Goal: Information Seeking & Learning: Learn about a topic

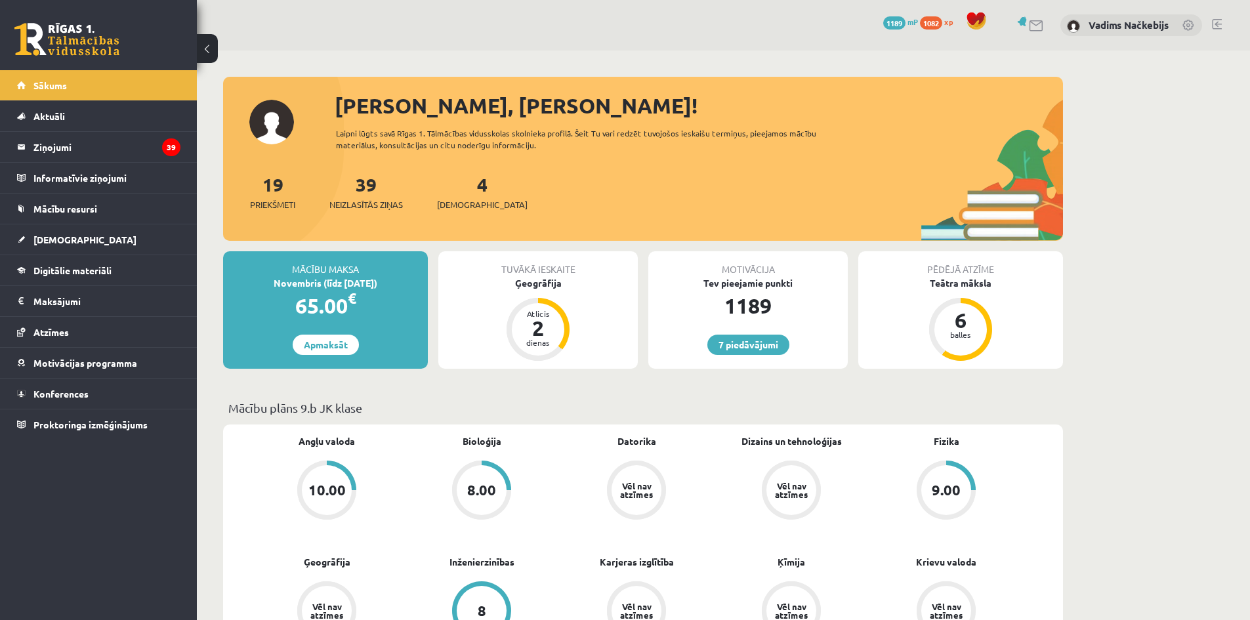
click at [944, 24] on span "xp" at bounding box center [948, 21] width 9 height 11
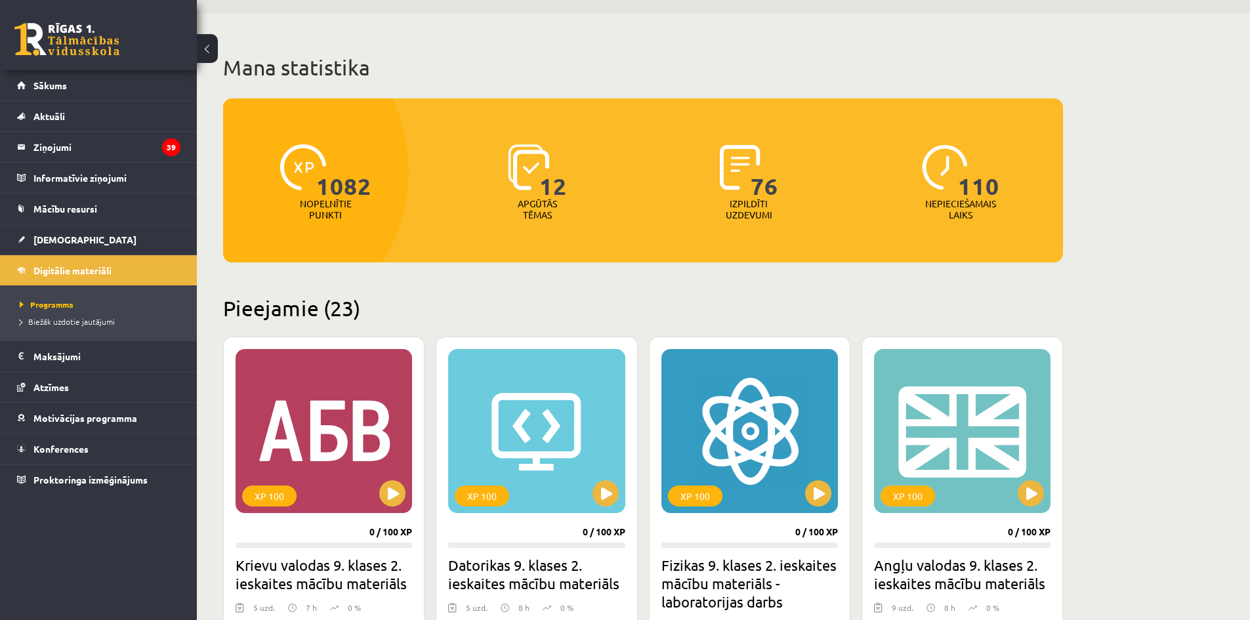
scroll to position [197, 0]
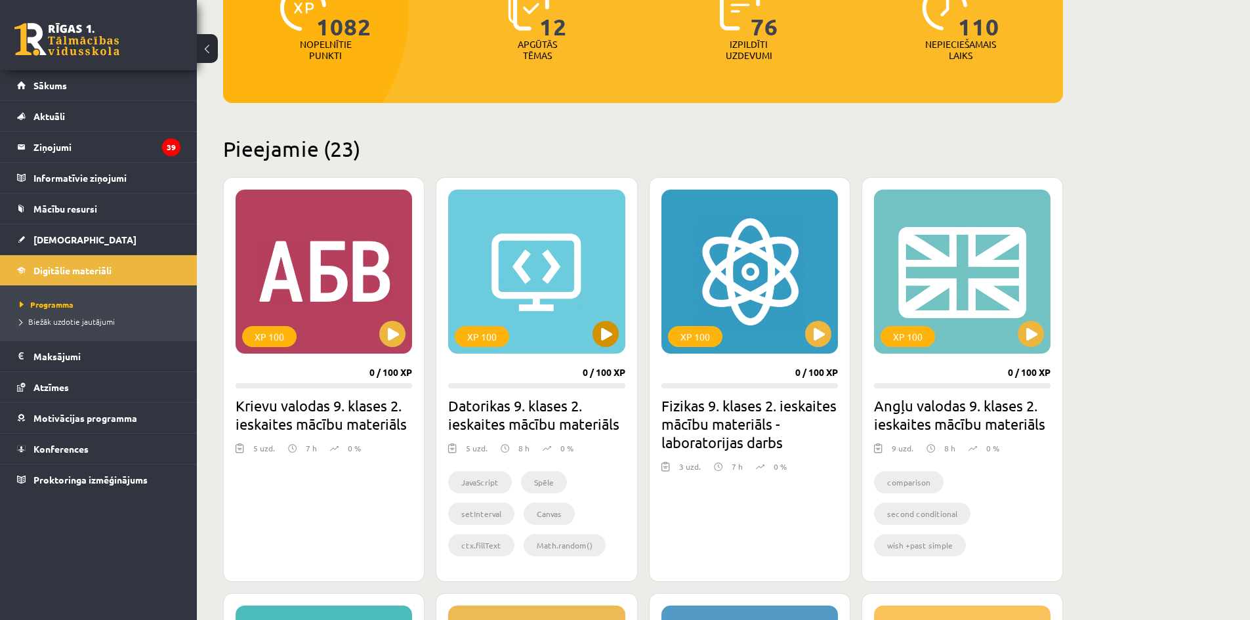
click at [580, 261] on div "XP 100" at bounding box center [536, 272] width 177 height 164
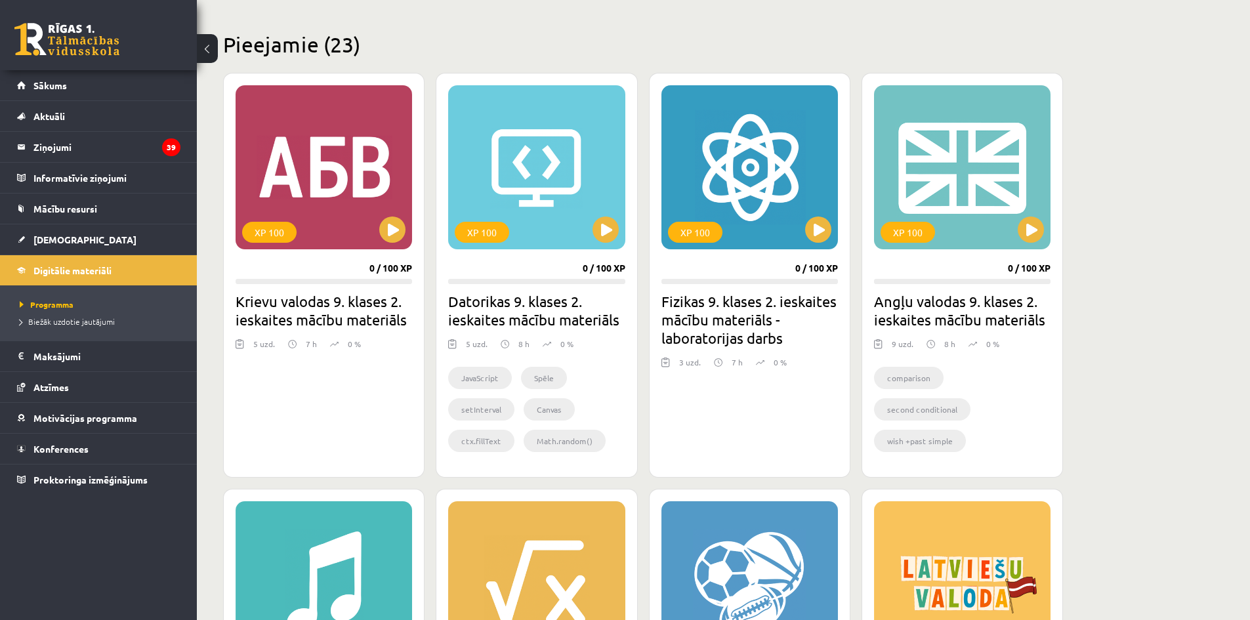
scroll to position [254, 0]
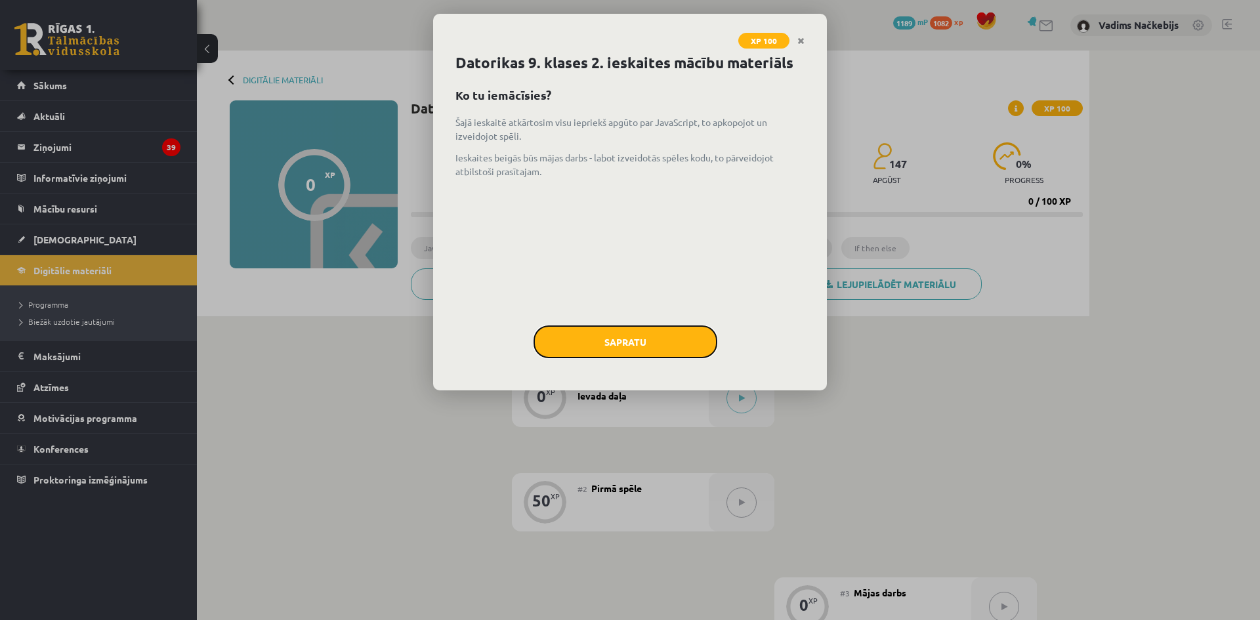
click at [684, 342] on button "Sapratu" at bounding box center [626, 342] width 184 height 33
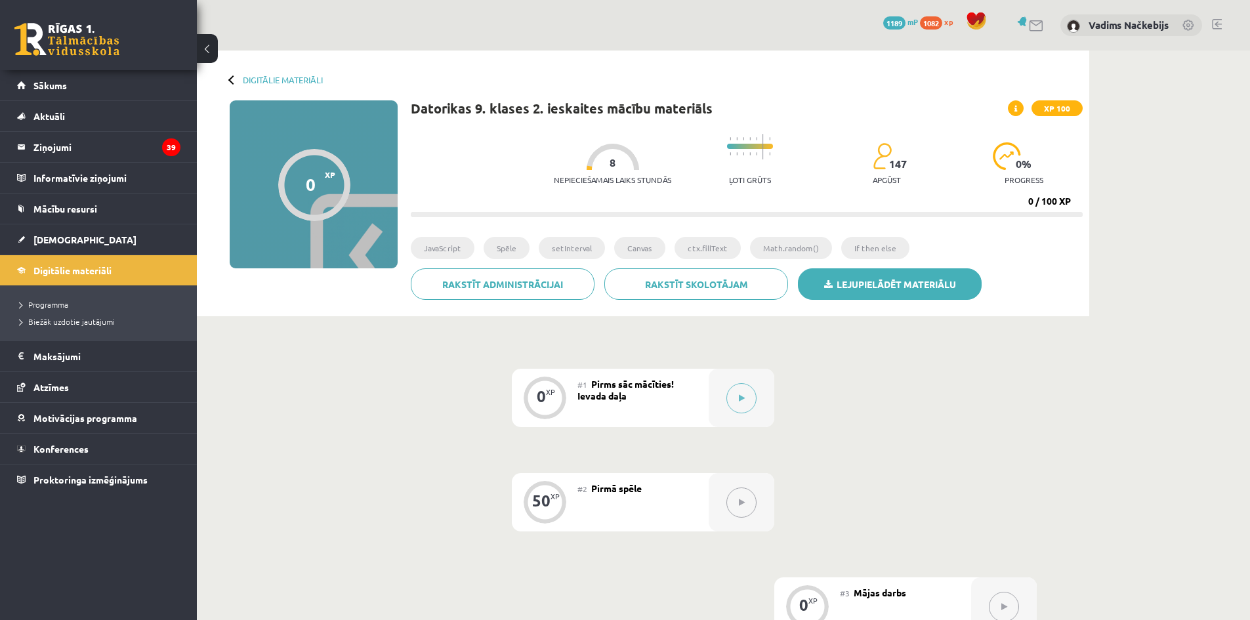
click at [872, 289] on link "Lejupielādēt materiālu" at bounding box center [890, 284] width 184 height 32
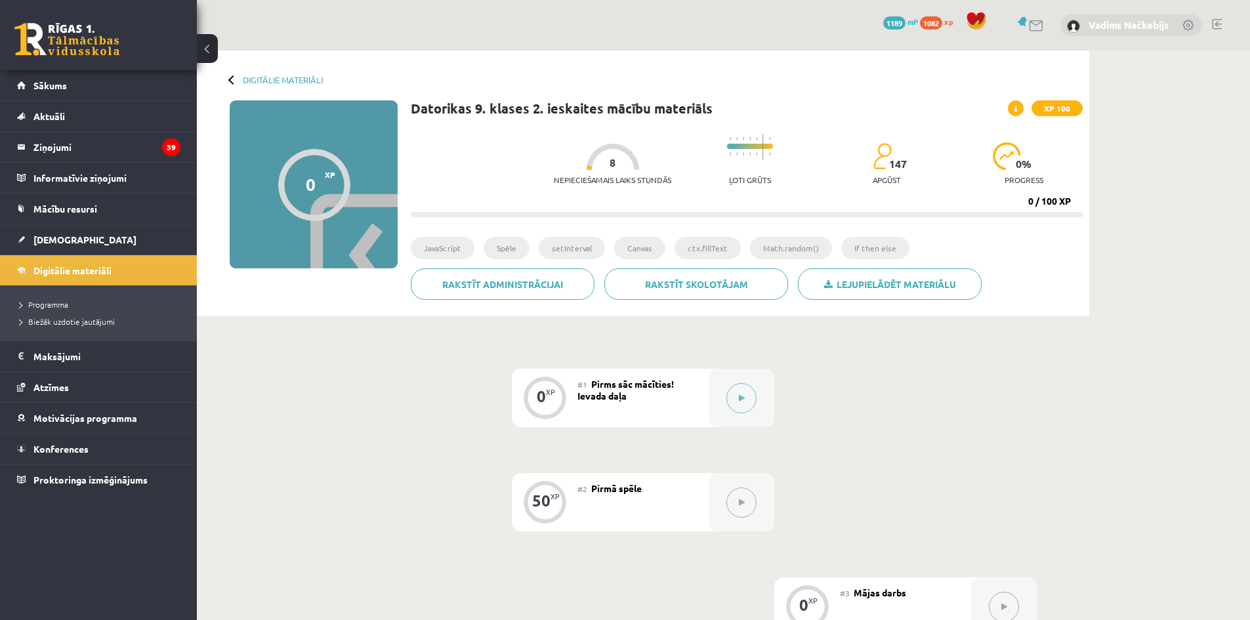
click at [1115, 26] on link "Vadims Načkebijs" at bounding box center [1129, 24] width 80 height 13
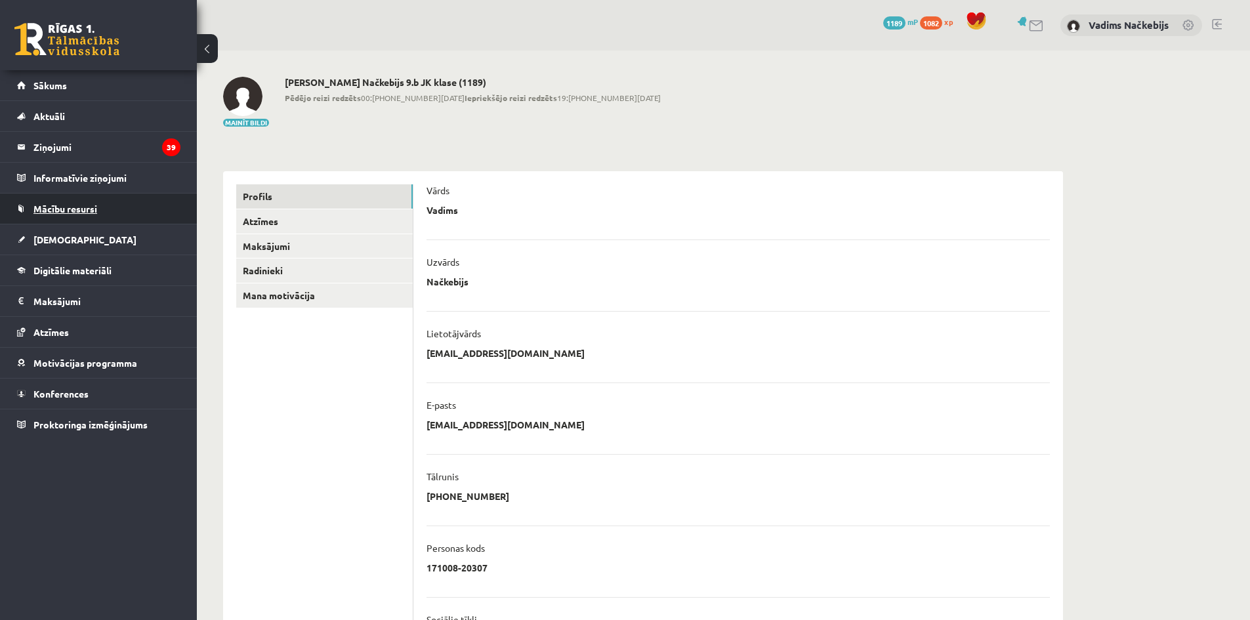
click at [80, 206] on span "Mācību resursi" at bounding box center [65, 209] width 64 height 12
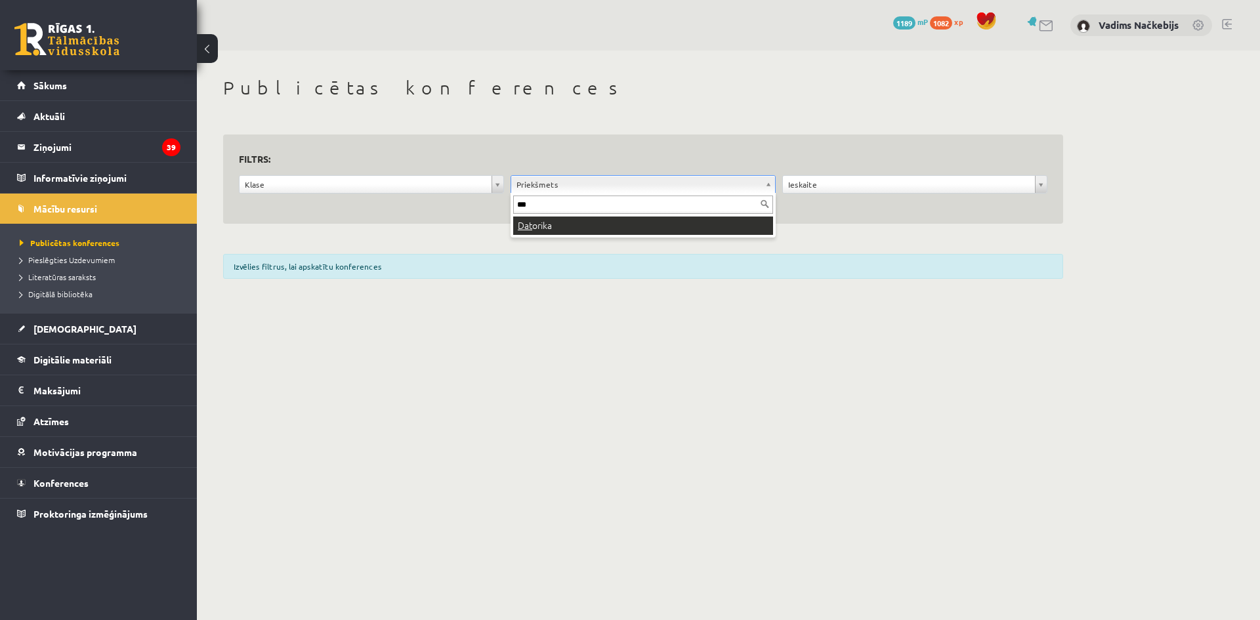
type input "***"
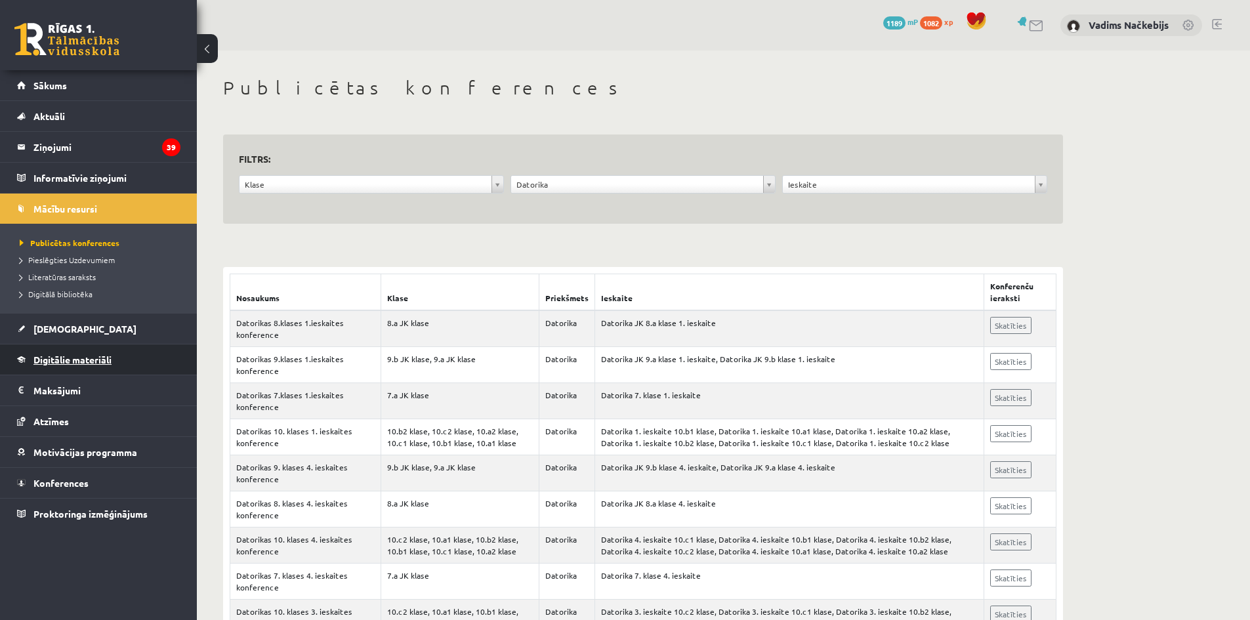
click at [108, 362] on span "Digitālie materiāli" at bounding box center [72, 360] width 78 height 12
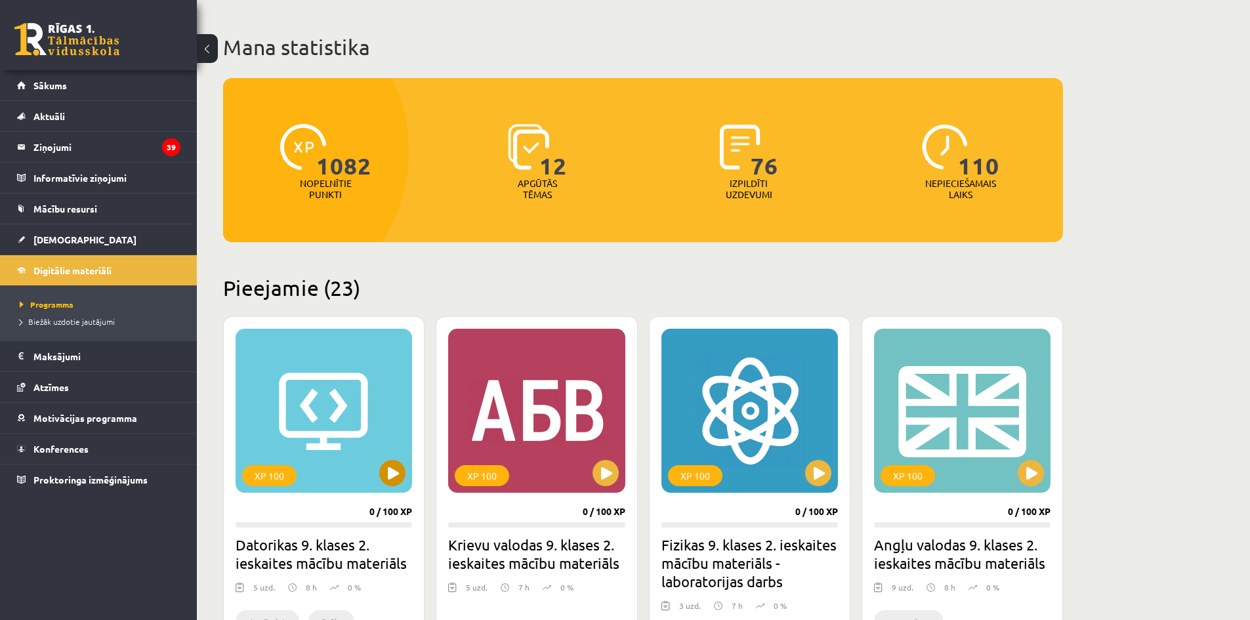
scroll to position [66, 0]
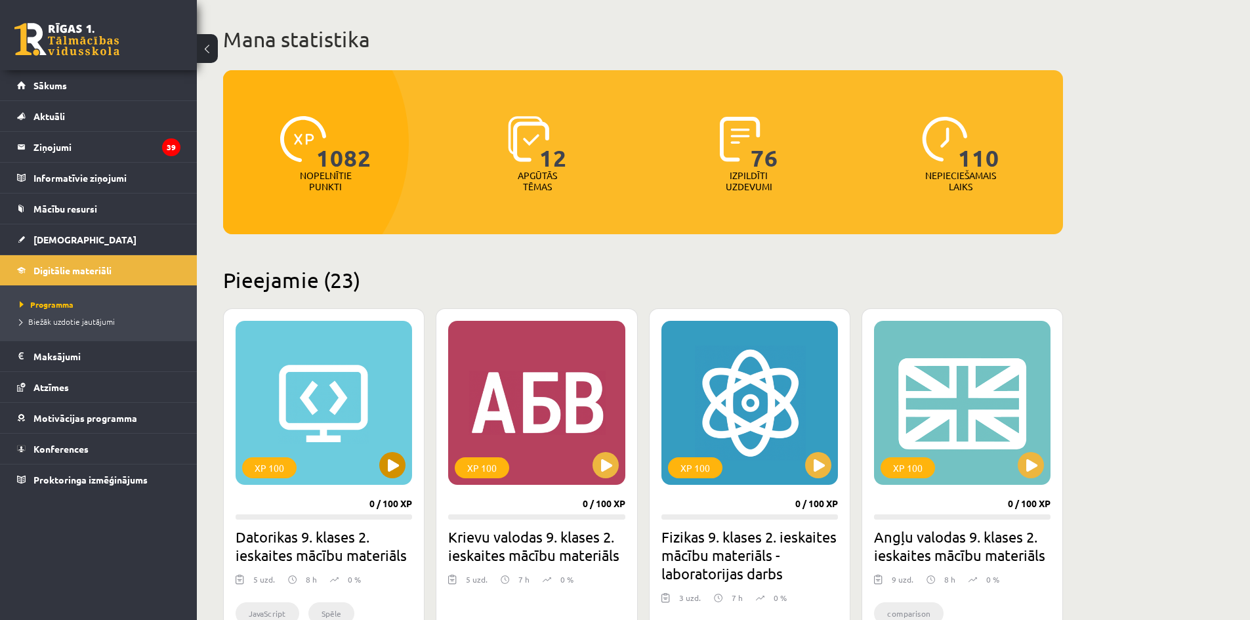
click at [364, 385] on div "XP 100" at bounding box center [324, 403] width 177 height 164
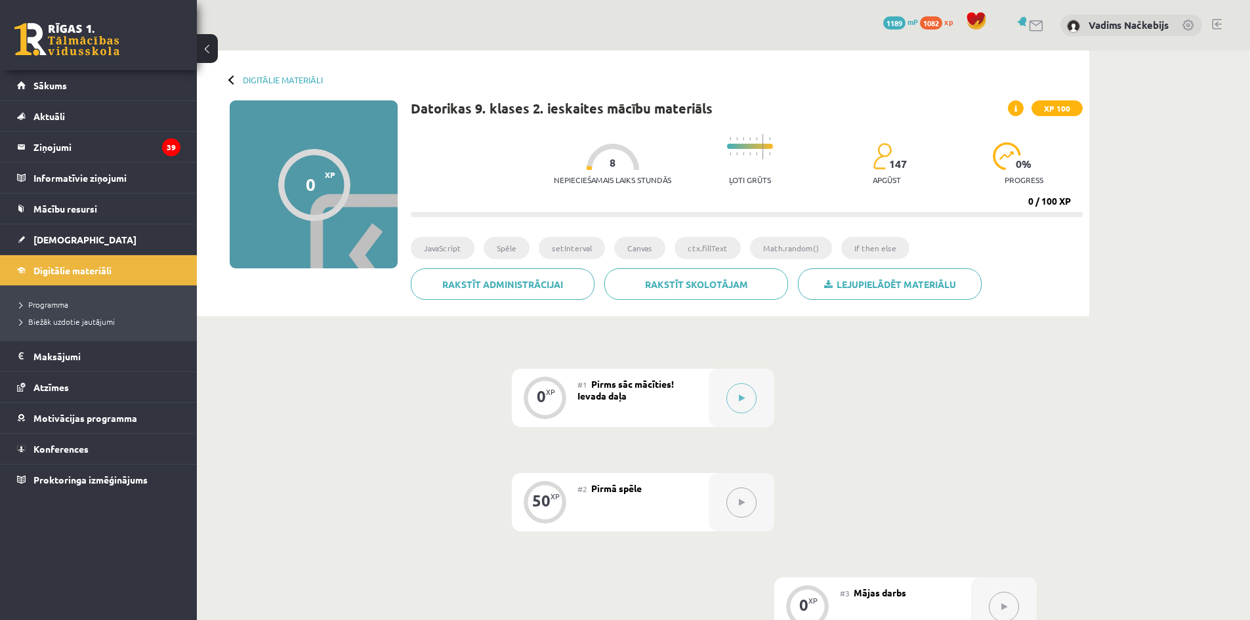
drag, startPoint x: 748, startPoint y: 394, endPoint x: 1032, endPoint y: 414, distance: 284.9
click at [1032, 414] on div "0 XP #1 Pirms sāc mācīties! Ievada daļa 50 XP #2 Pirmā spēle 0 XP #3 Mājas darb…" at bounding box center [643, 607] width 788 height 476
click at [748, 394] on button at bounding box center [742, 398] width 30 height 30
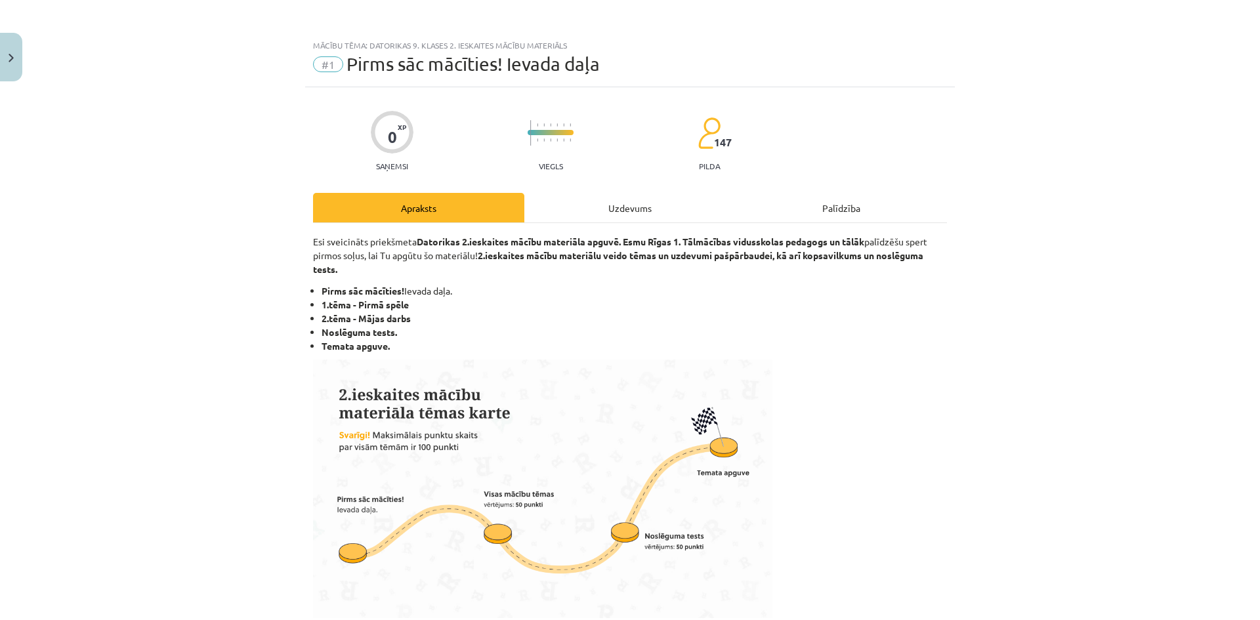
click at [601, 214] on div "Uzdevums" at bounding box center [629, 208] width 211 height 30
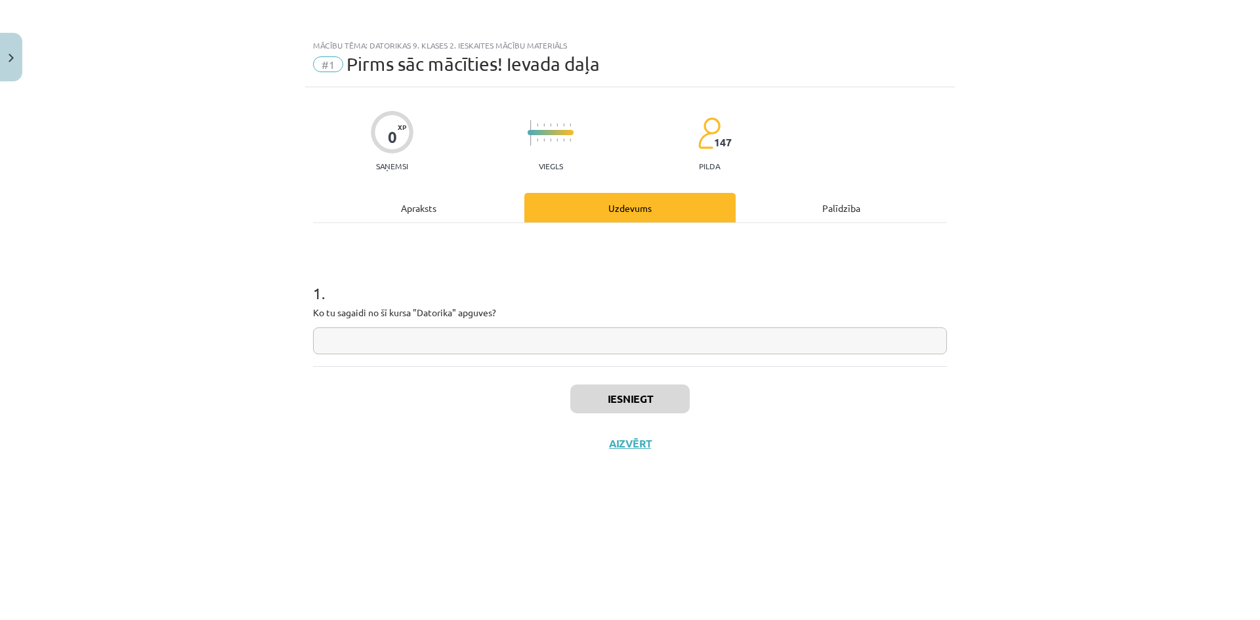
drag, startPoint x: 703, startPoint y: 364, endPoint x: 703, endPoint y: 354, distance: 9.8
click at [703, 360] on div "1 . Ko tu sagaidi no šī kursa "Datorika" apguves?" at bounding box center [630, 294] width 634 height 143
click at [702, 347] on input "text" at bounding box center [630, 341] width 634 height 27
click at [836, 206] on div "Palīdzība" at bounding box center [841, 208] width 211 height 30
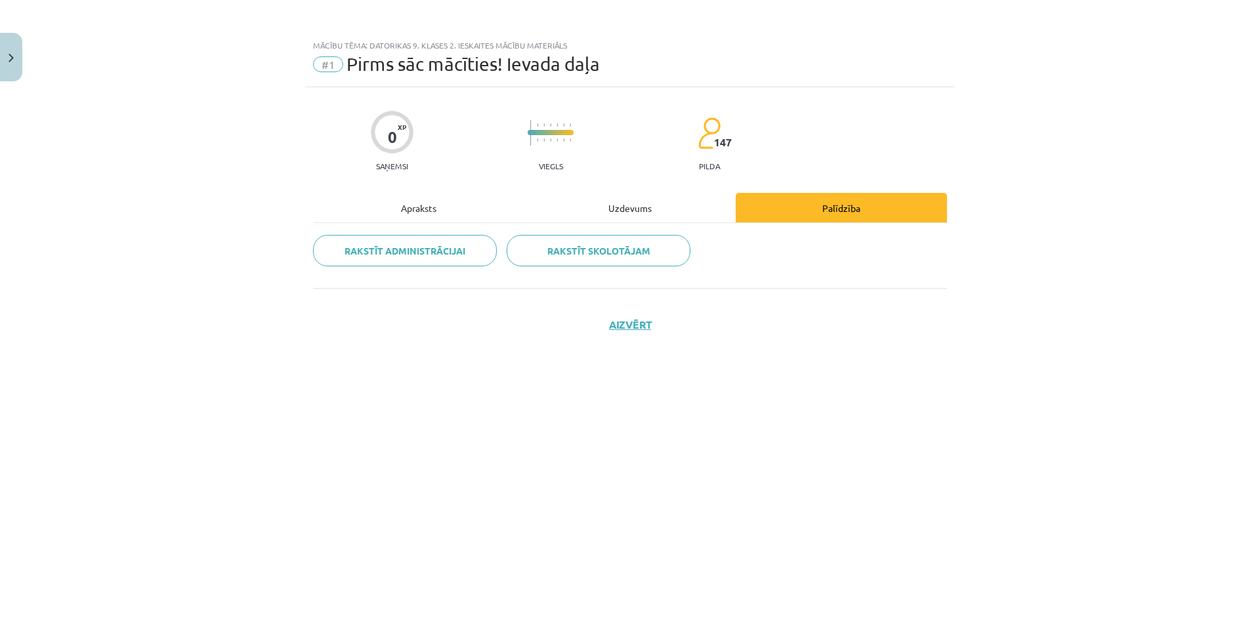
click at [620, 196] on div "Uzdevums" at bounding box center [629, 208] width 211 height 30
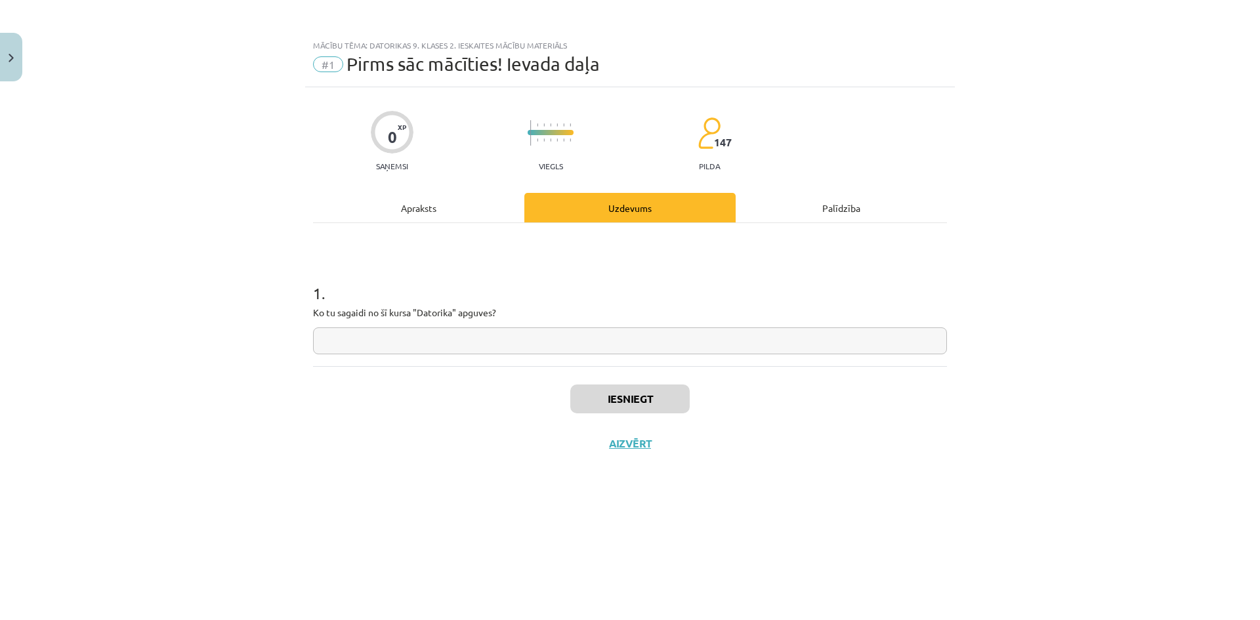
click at [455, 198] on div "Apraksts" at bounding box center [418, 208] width 211 height 30
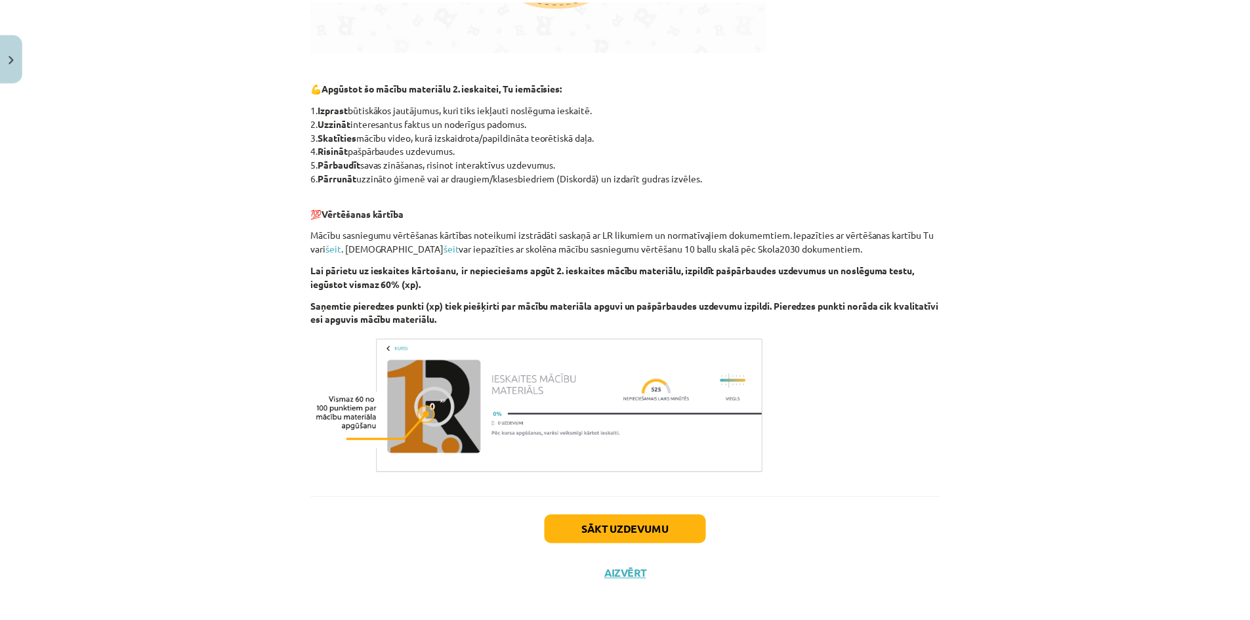
scroll to position [578, 0]
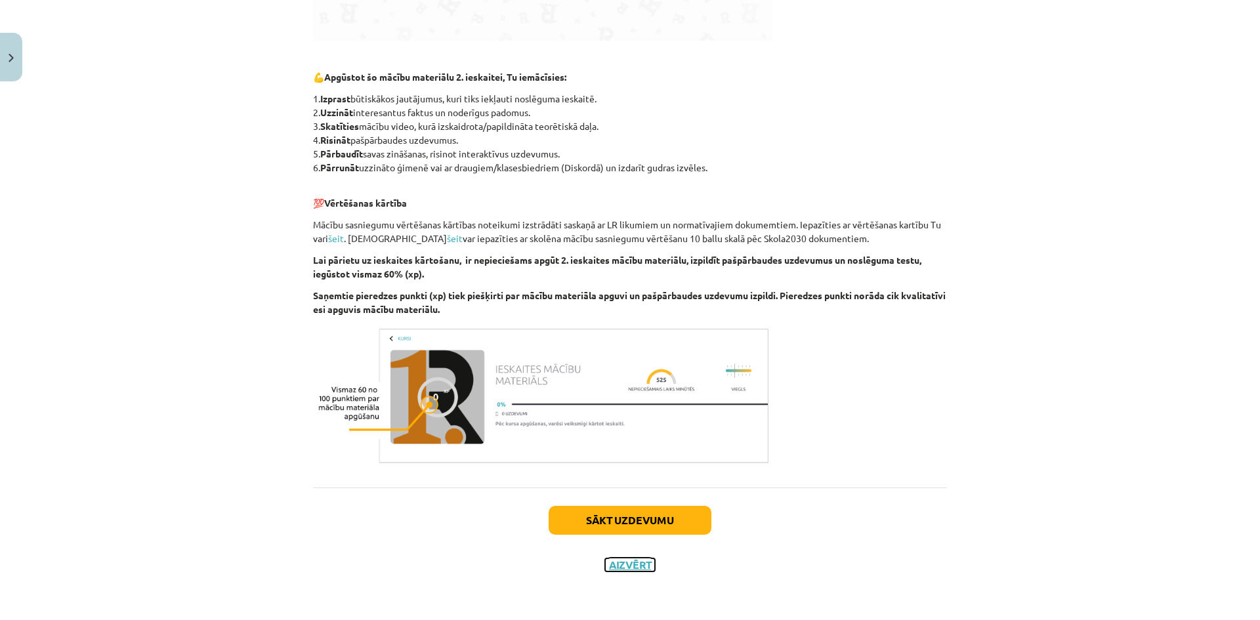
click at [632, 560] on button "Aizvērt" at bounding box center [630, 565] width 50 height 13
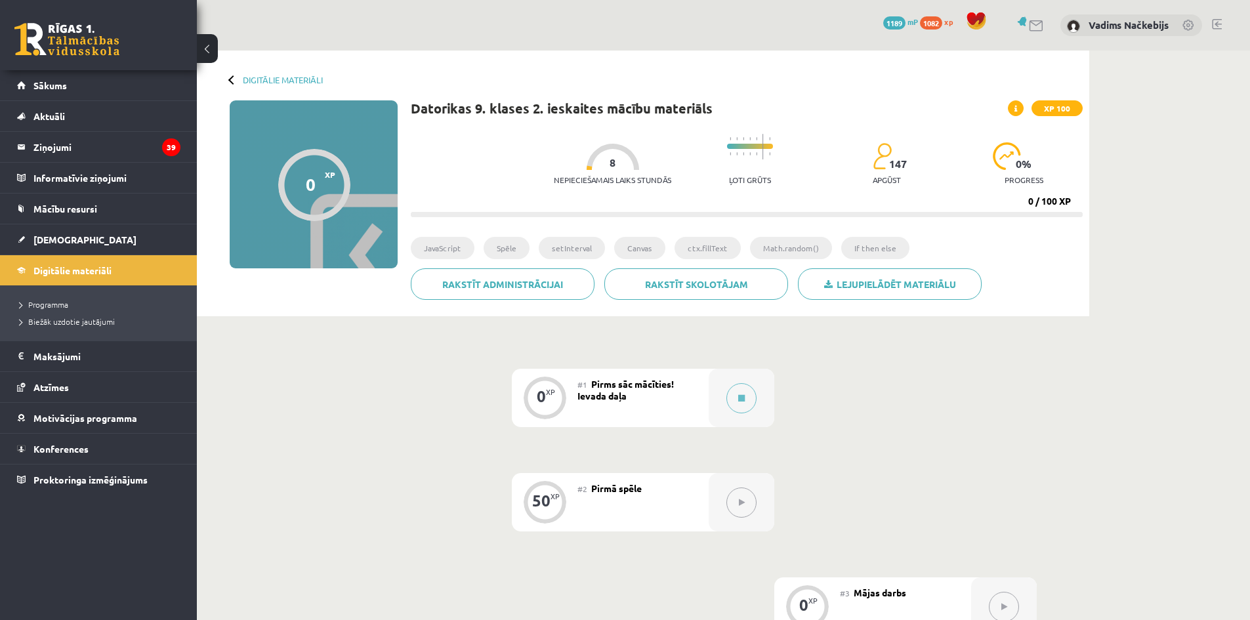
scroll to position [454, 0]
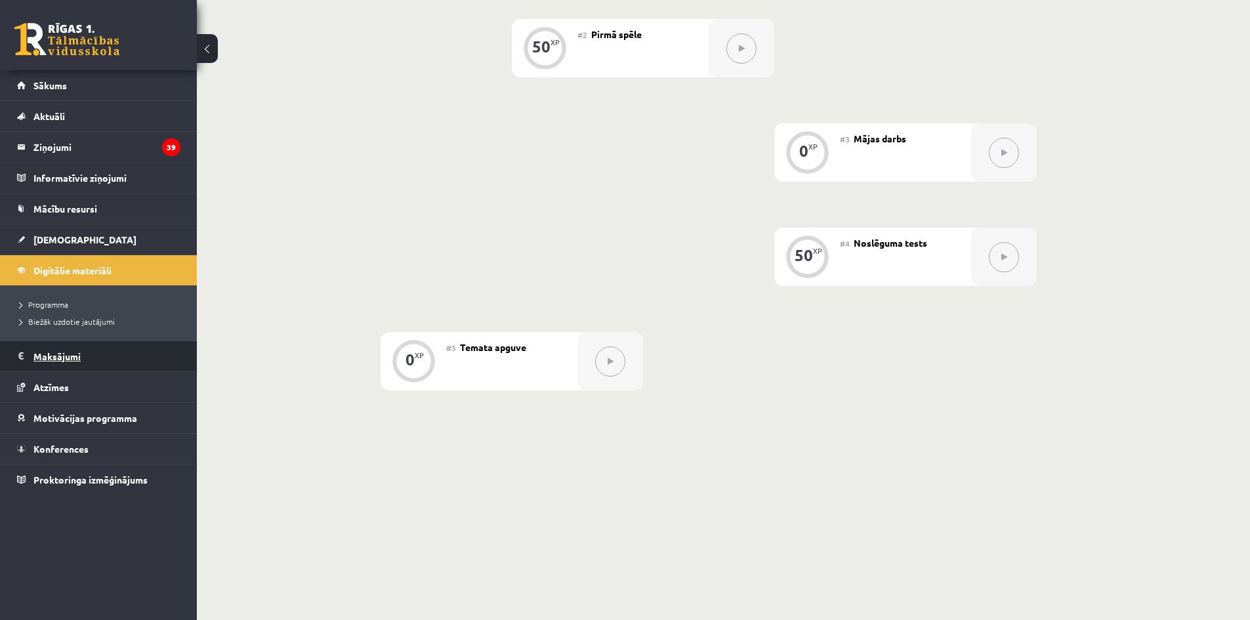
click at [81, 358] on legend "Maksājumi 0" at bounding box center [106, 356] width 147 height 30
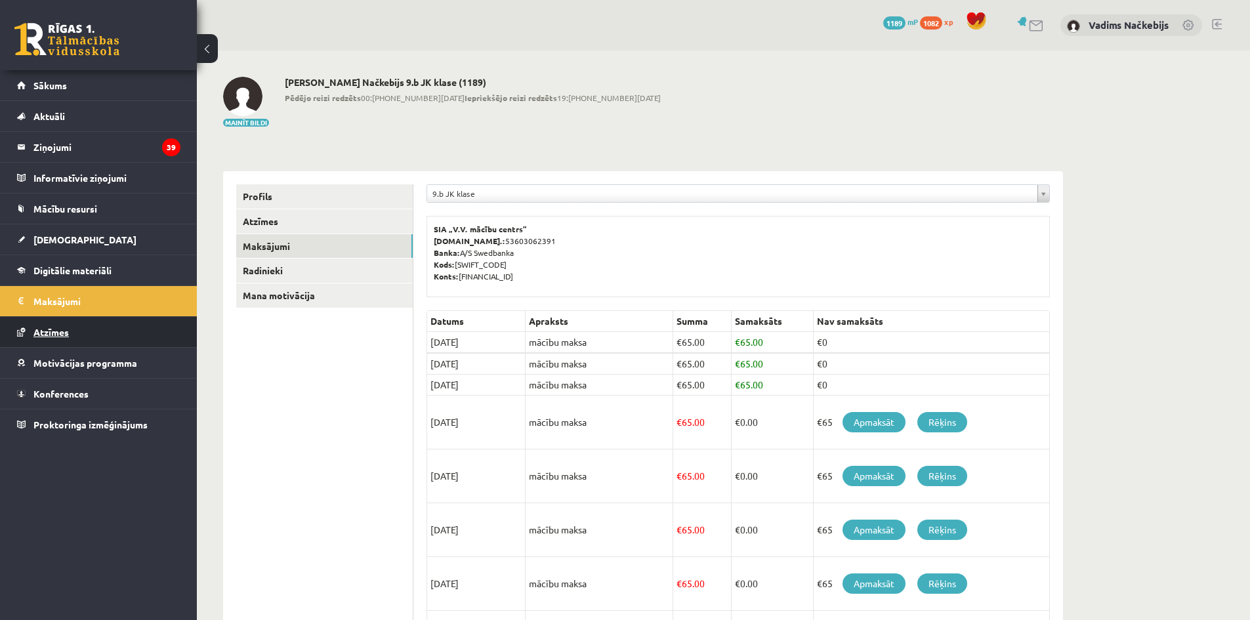
click at [83, 342] on link "Atzīmes" at bounding box center [98, 332] width 163 height 30
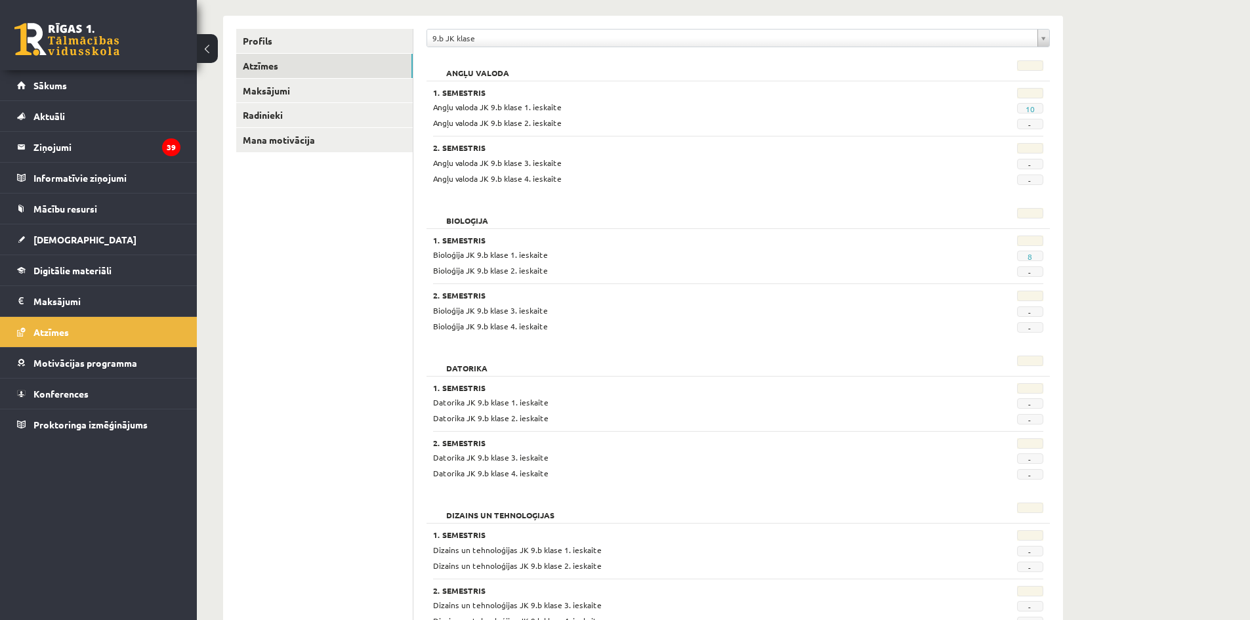
scroll to position [197, 0]
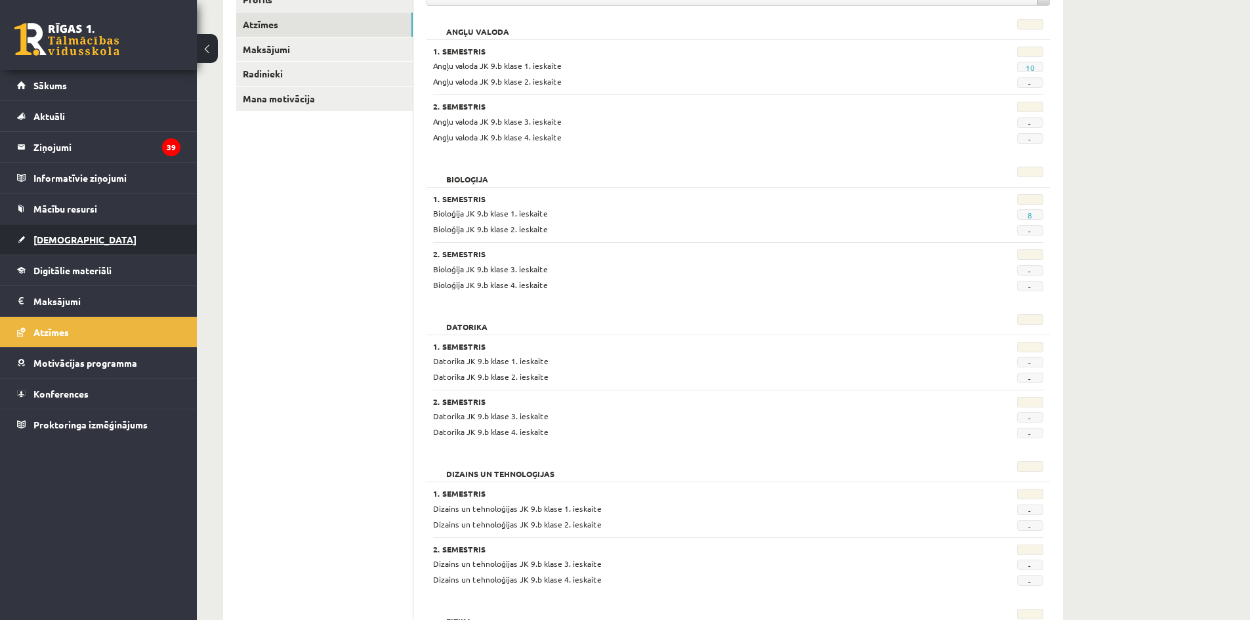
click at [64, 235] on span "[DEMOGRAPHIC_DATA]" at bounding box center [84, 240] width 103 height 12
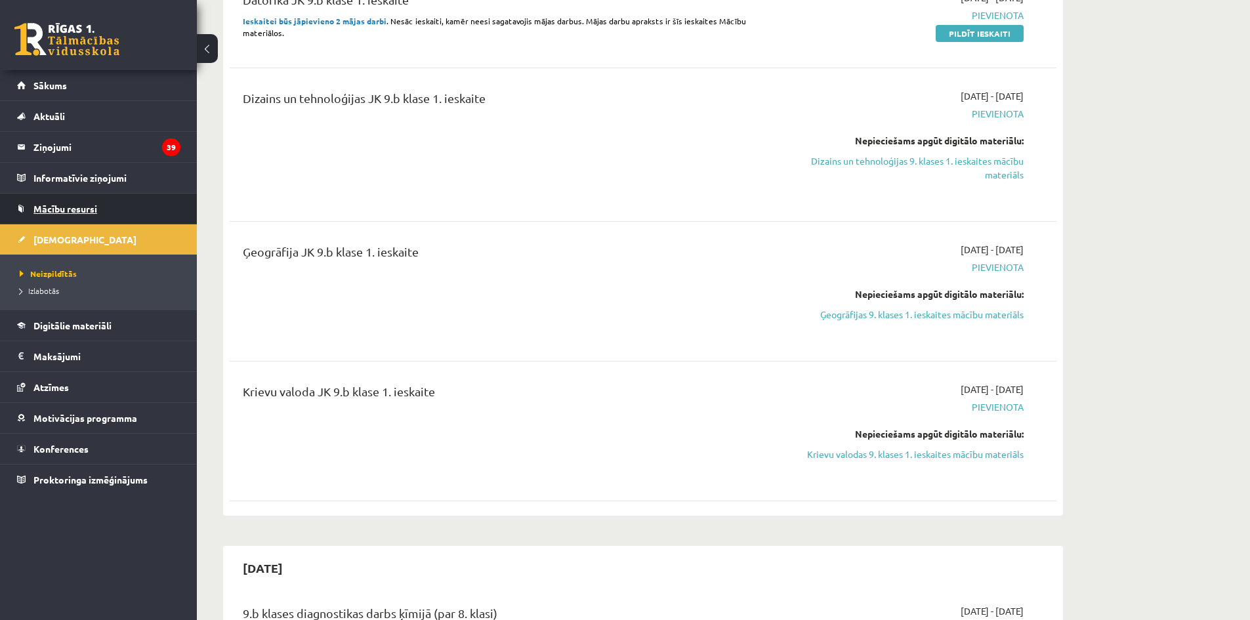
click at [95, 215] on link "Mācību resursi" at bounding box center [98, 209] width 163 height 30
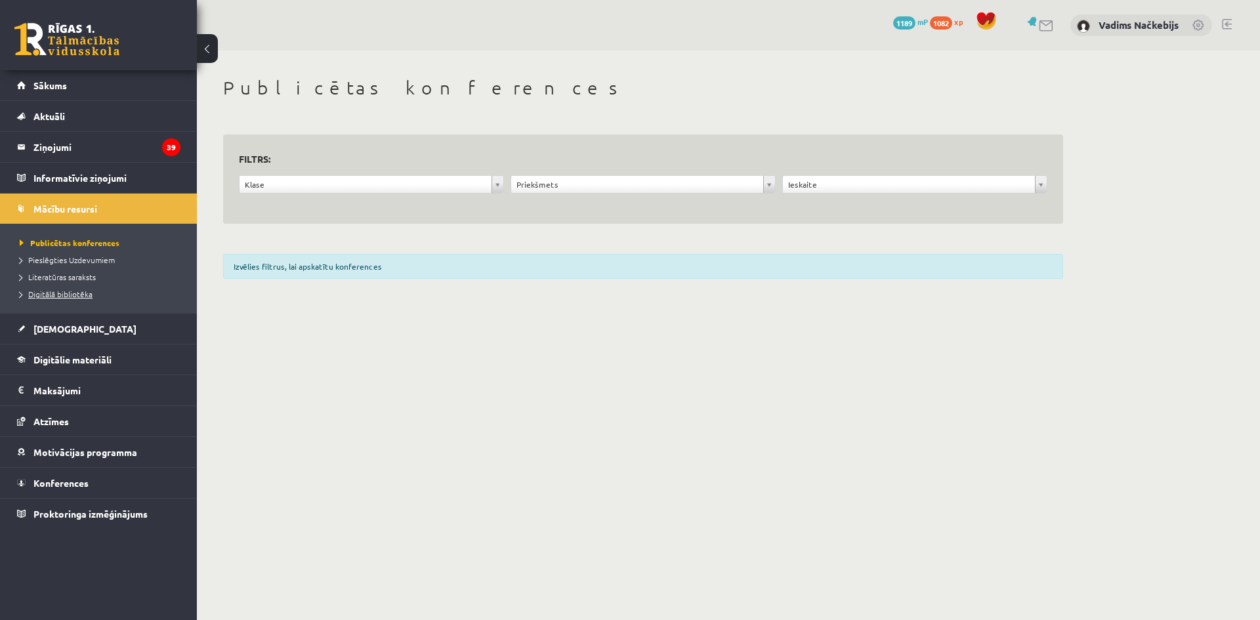
click at [91, 299] on link "Digitālā bibliotēka" at bounding box center [102, 294] width 164 height 12
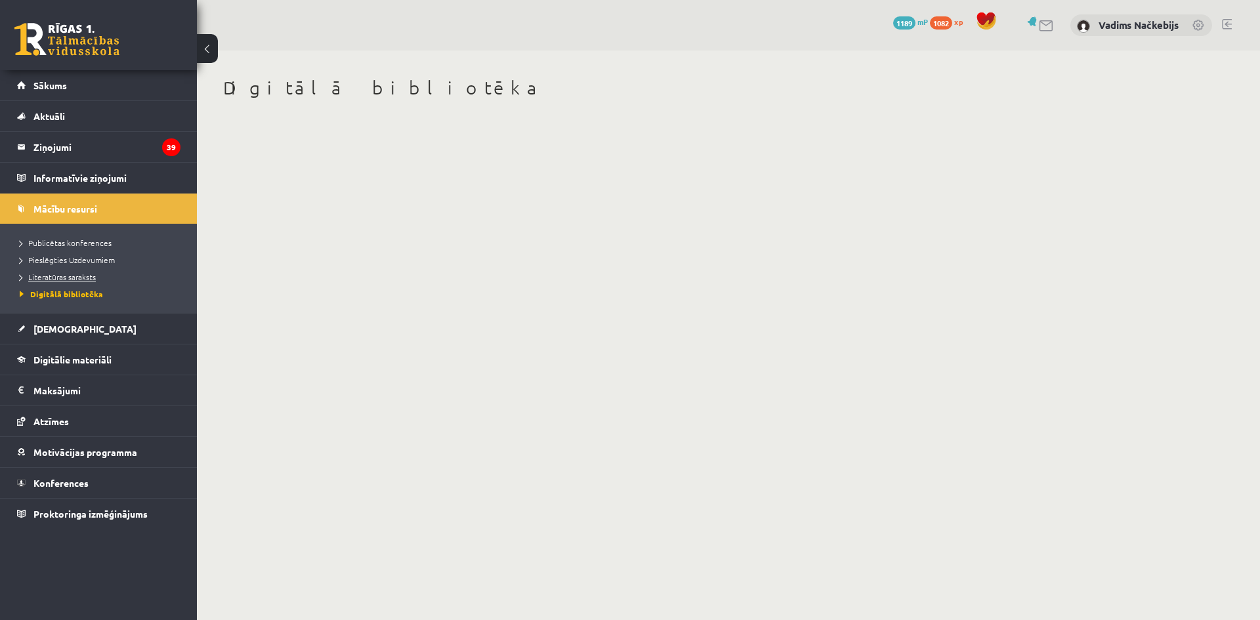
click at [57, 274] on span "Literatūras saraksts" at bounding box center [58, 277] width 76 height 11
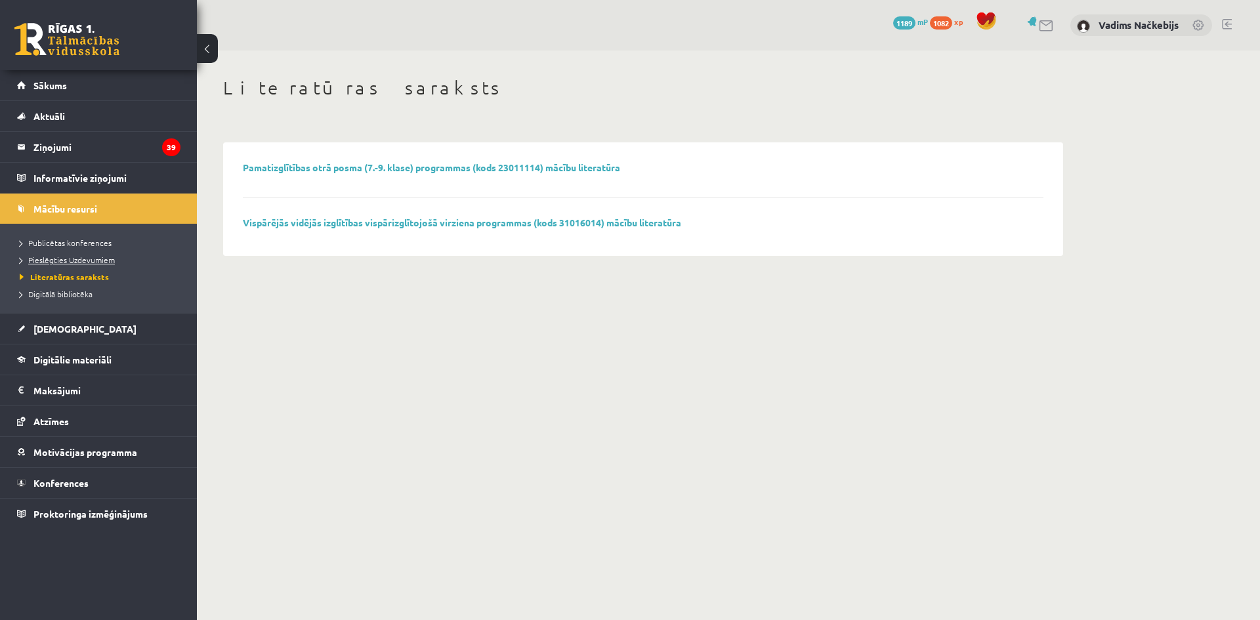
click at [72, 259] on span "Pieslēgties Uzdevumiem" at bounding box center [67, 260] width 95 height 11
click at [75, 238] on span "Publicētas konferences" at bounding box center [66, 243] width 92 height 11
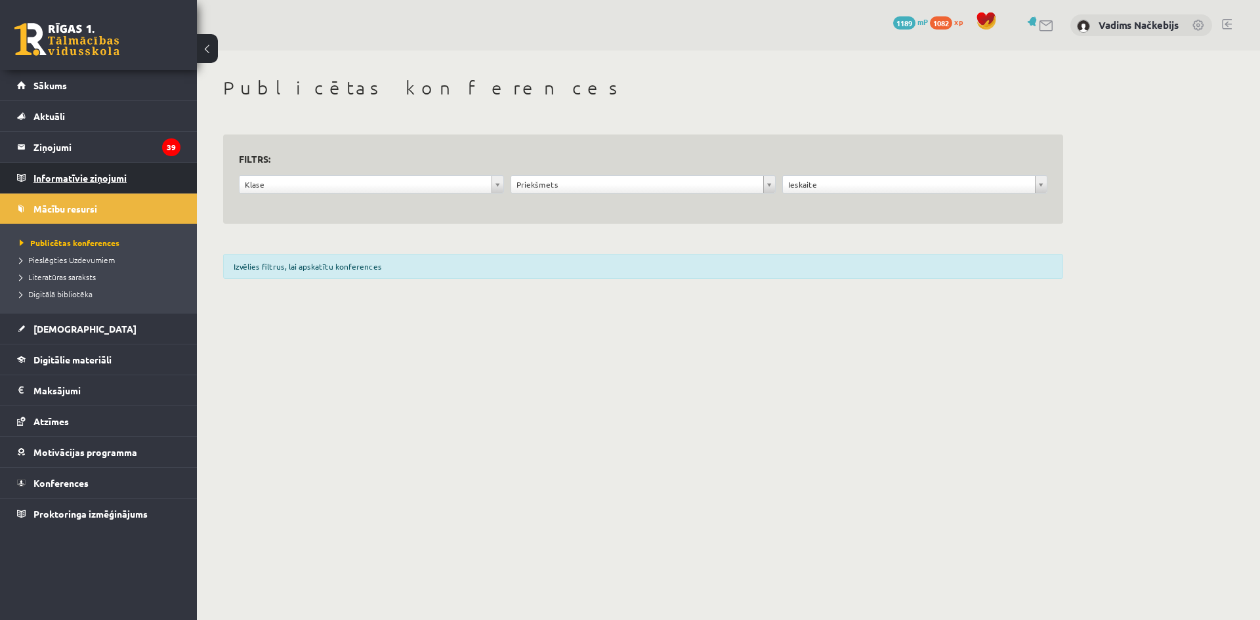
click at [109, 170] on legend "Informatīvie ziņojumi 0" at bounding box center [106, 178] width 147 height 30
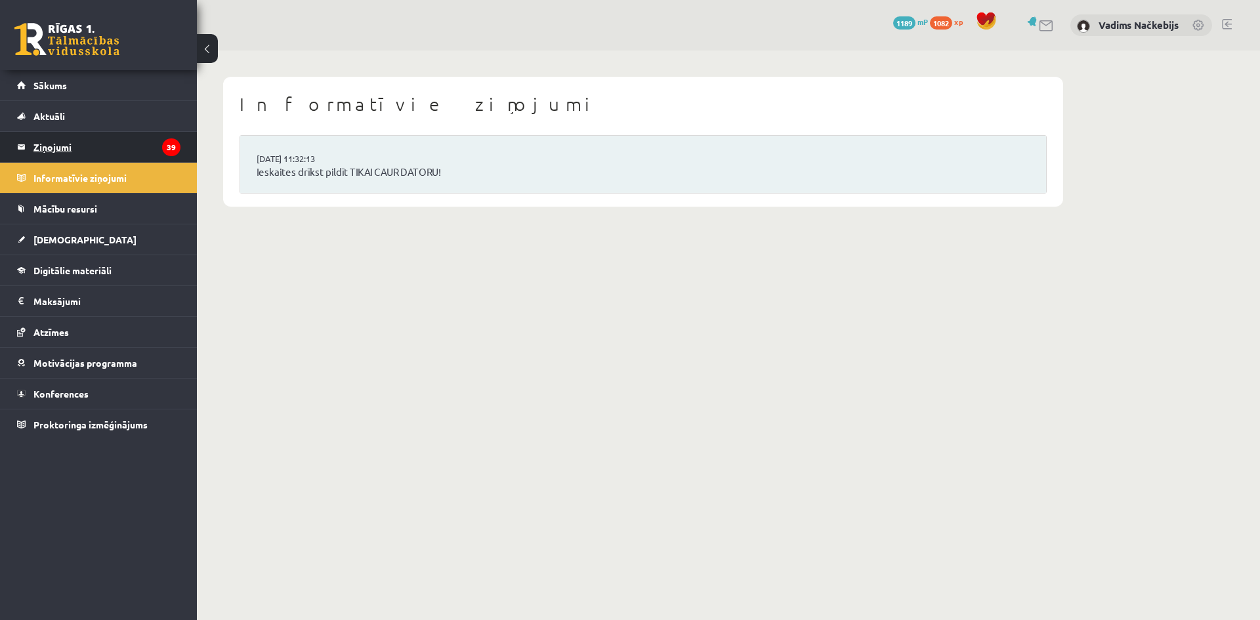
click at [108, 146] on legend "Ziņojumi 39" at bounding box center [106, 147] width 147 height 30
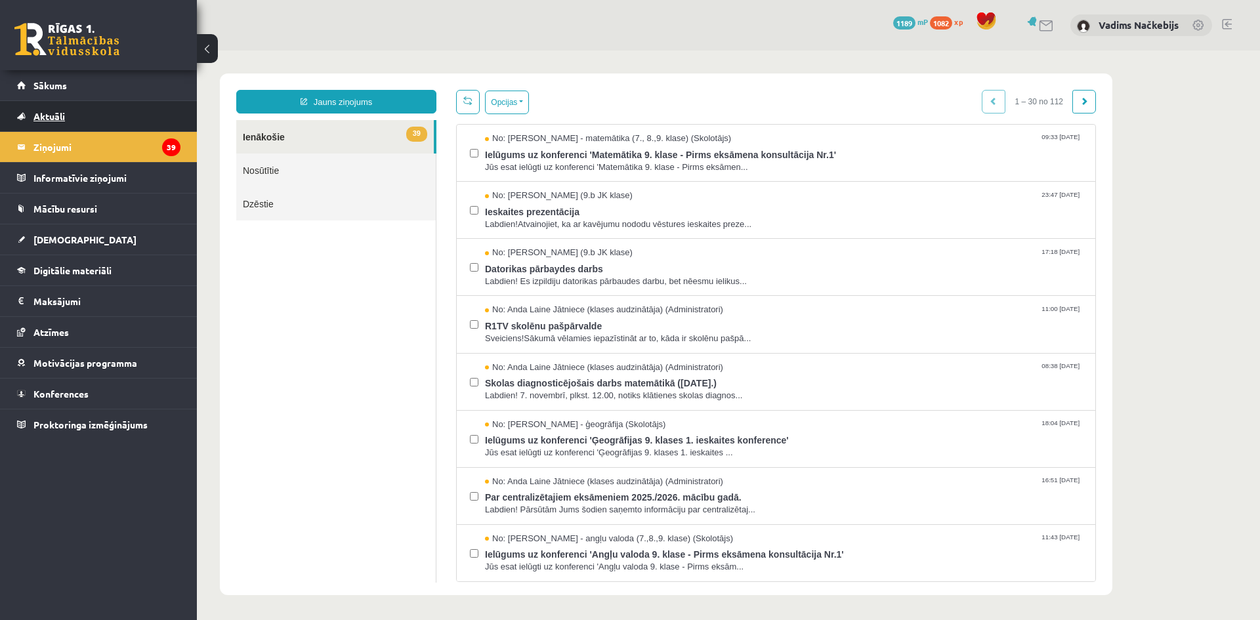
click at [96, 112] on link "Aktuāli" at bounding box center [98, 116] width 163 height 30
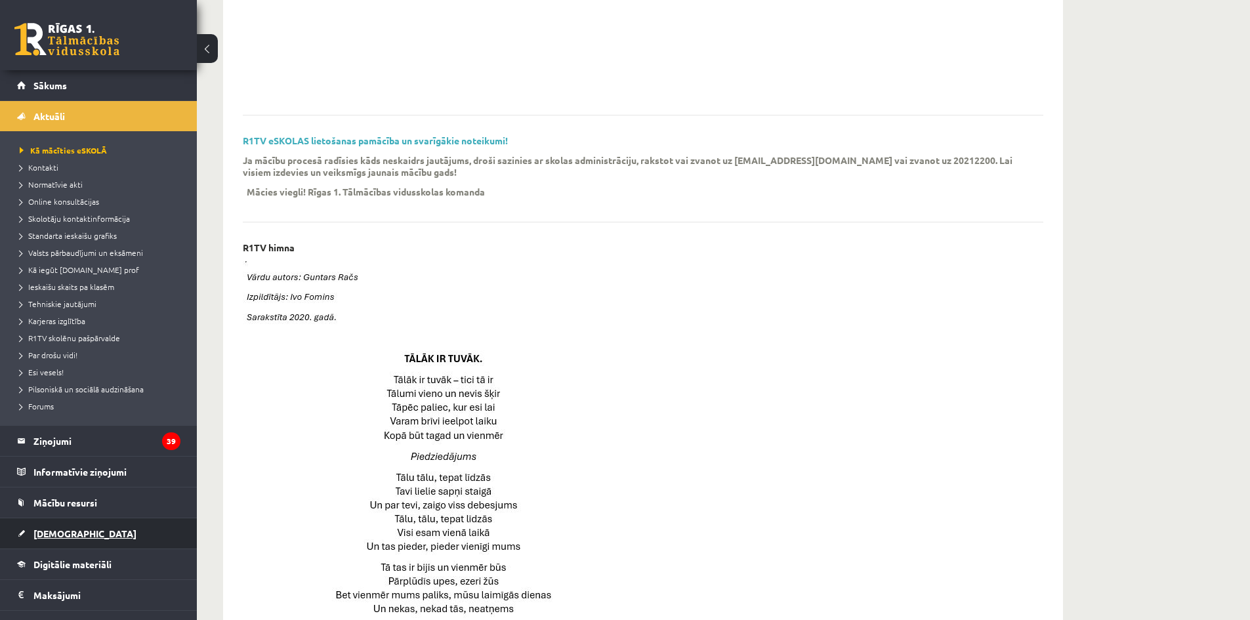
click at [127, 534] on link "[DEMOGRAPHIC_DATA]" at bounding box center [98, 534] width 163 height 30
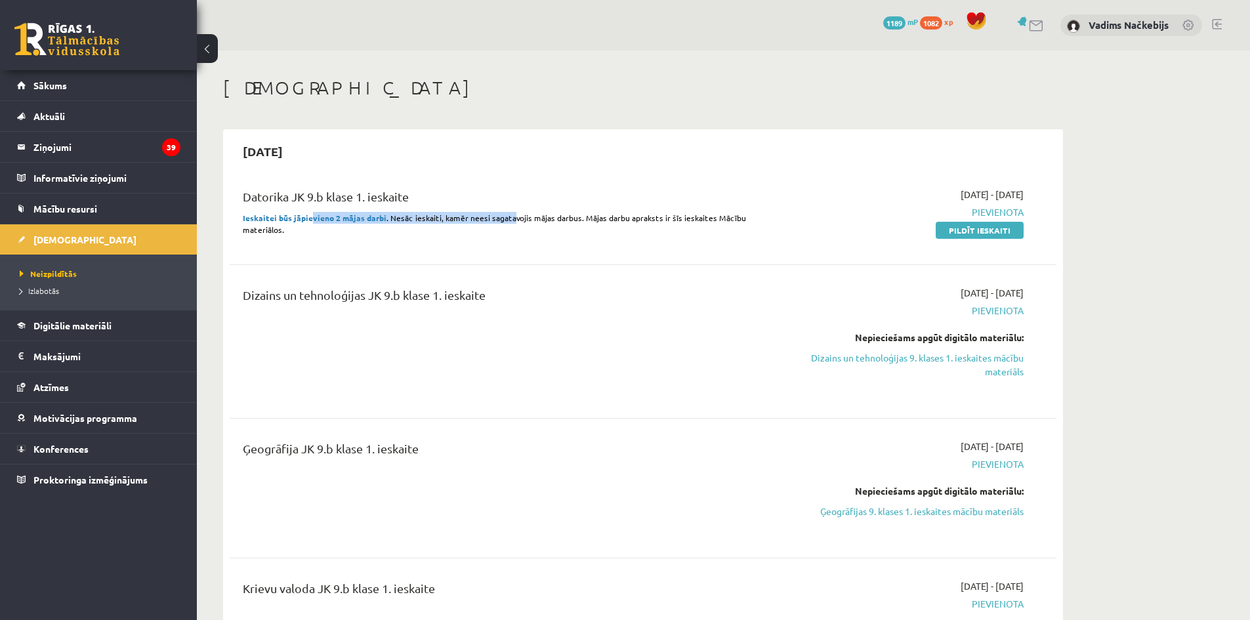
drag, startPoint x: 332, startPoint y: 221, endPoint x: 506, endPoint y: 217, distance: 174.0
click at [506, 217] on p "Ieskaitei būs jāpievieno 2 mājas darbi . Nesāc ieskaiti, kamēr neesi sagatavoji…" at bounding box center [500, 224] width 514 height 24
click at [505, 225] on p "Ieskaitei būs jāpievieno 2 mājas darbi . Nesāc ieskaiti, kamēr neesi sagatavoji…" at bounding box center [500, 224] width 514 height 24
click at [1135, 29] on link "Vadims Načkebijs" at bounding box center [1129, 24] width 80 height 13
